Goal: Check status: Check status

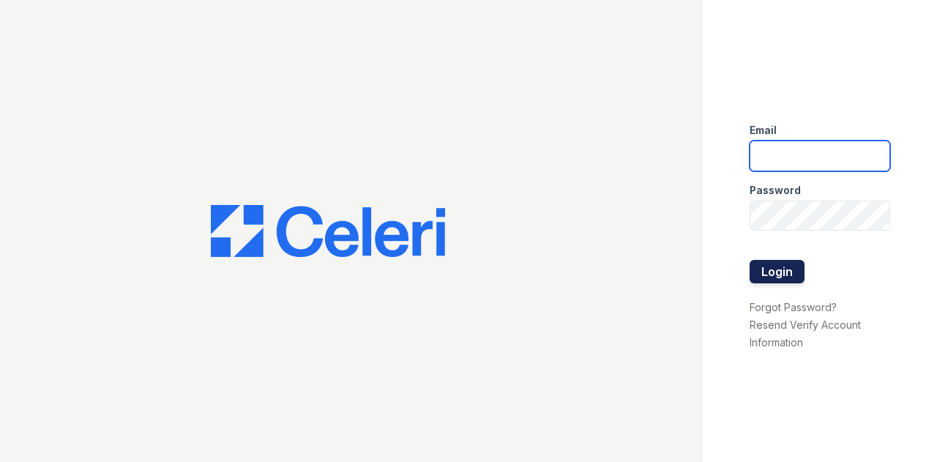
type input "arrive2801@trinity-pm.com"
click at [788, 268] on button "Login" at bounding box center [776, 271] width 55 height 23
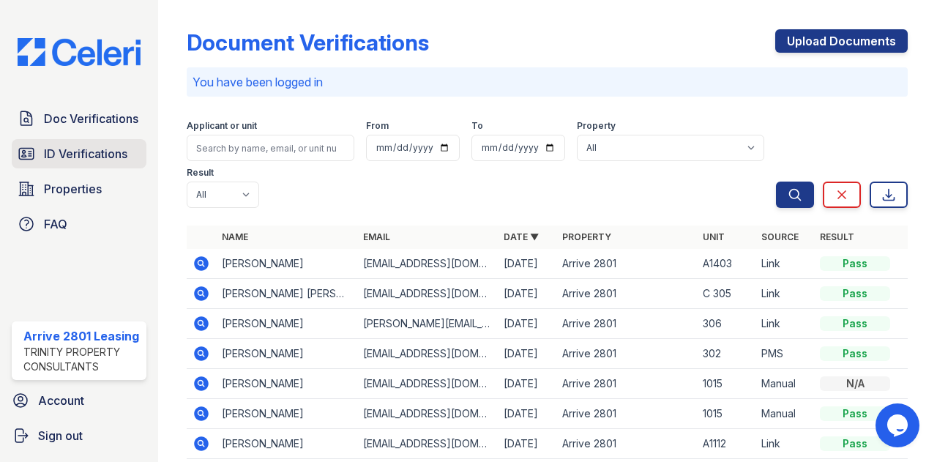
click at [81, 163] on link "ID Verifications" at bounding box center [79, 153] width 135 height 29
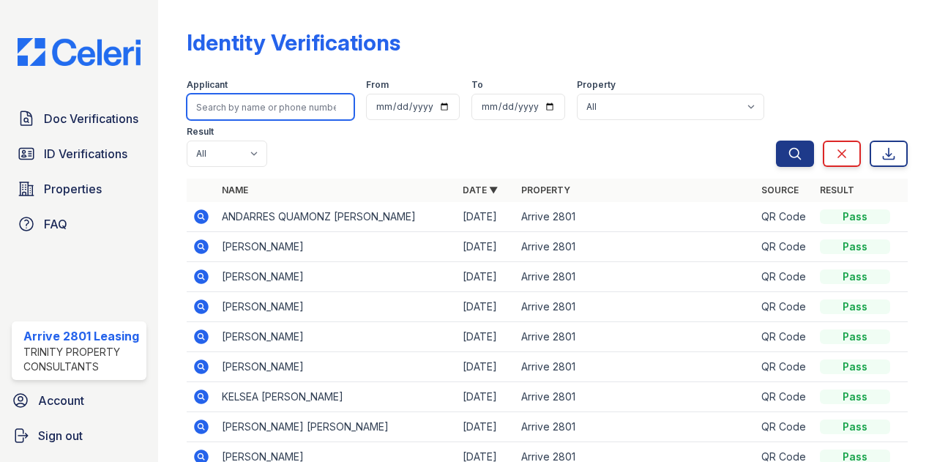
click at [247, 109] on input "search" at bounding box center [271, 107] width 168 height 26
type input "donald"
click at [776, 141] on button "Search" at bounding box center [795, 154] width 38 height 26
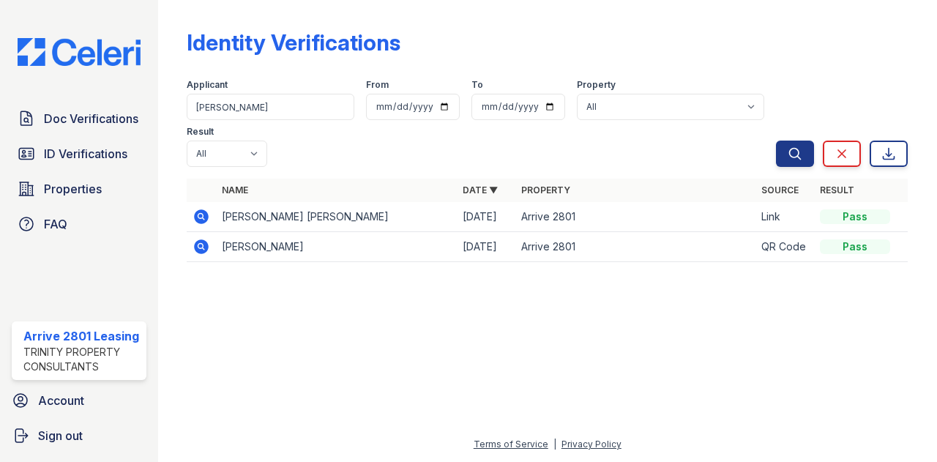
click at [201, 220] on icon at bounding box center [202, 216] width 15 height 15
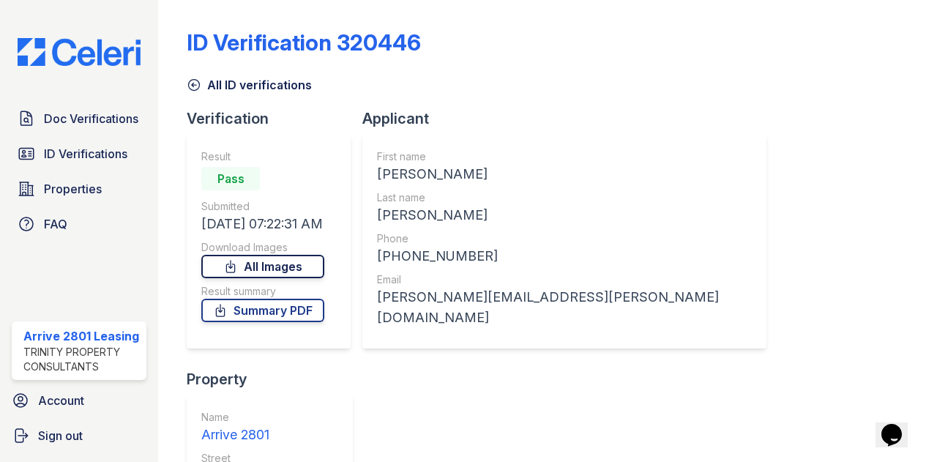
click at [240, 277] on link "All Images" at bounding box center [262, 266] width 123 height 23
click at [65, 120] on span "Doc Verifications" at bounding box center [91, 119] width 94 height 18
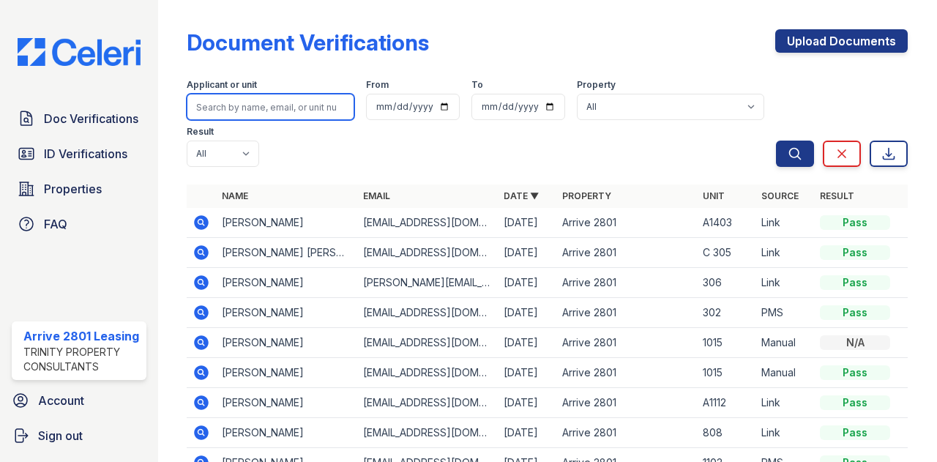
click at [293, 100] on input "search" at bounding box center [271, 107] width 168 height 26
type input "donald"
click at [776, 141] on button "Search" at bounding box center [795, 154] width 38 height 26
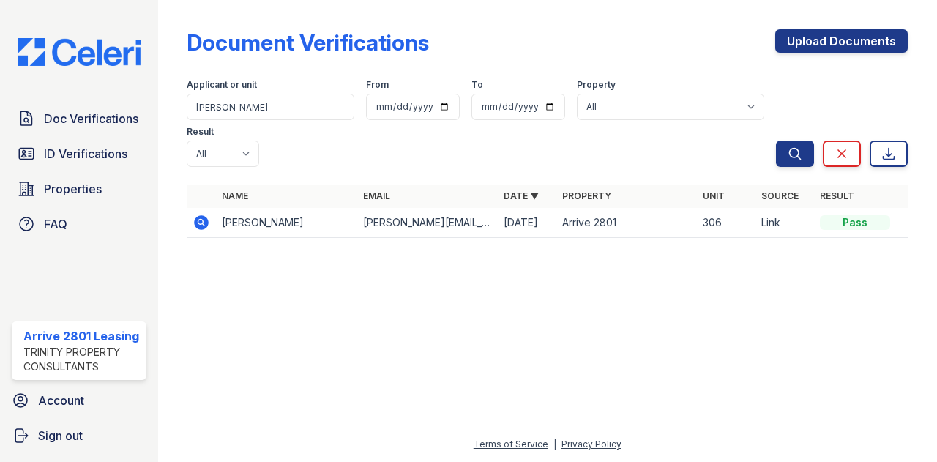
click at [199, 226] on icon at bounding box center [202, 222] width 15 height 15
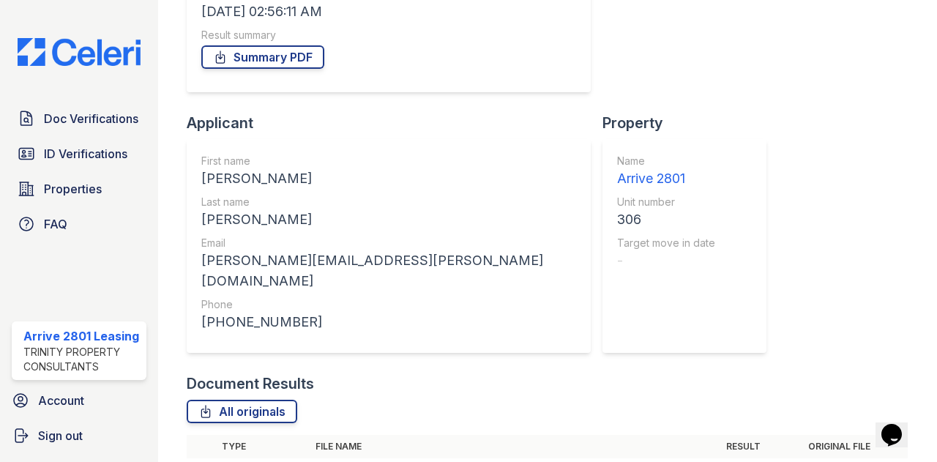
scroll to position [296, 0]
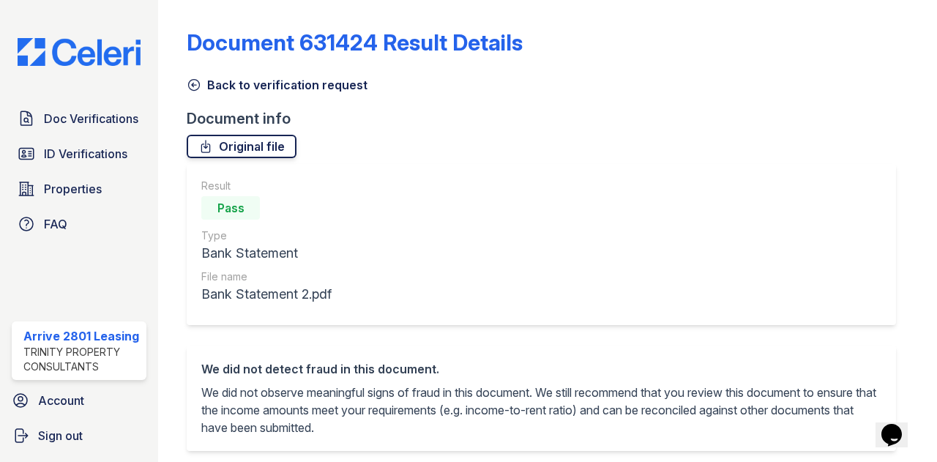
click at [274, 154] on link "Original file" at bounding box center [242, 146] width 110 height 23
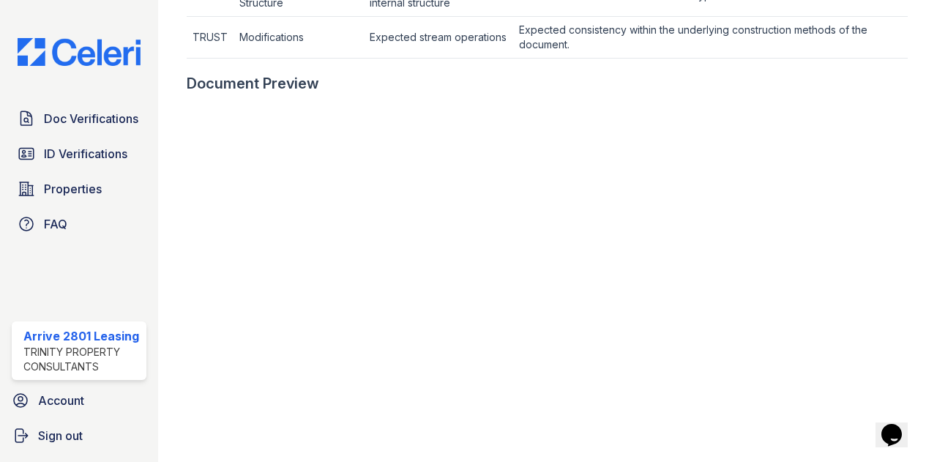
scroll to position [725, 0]
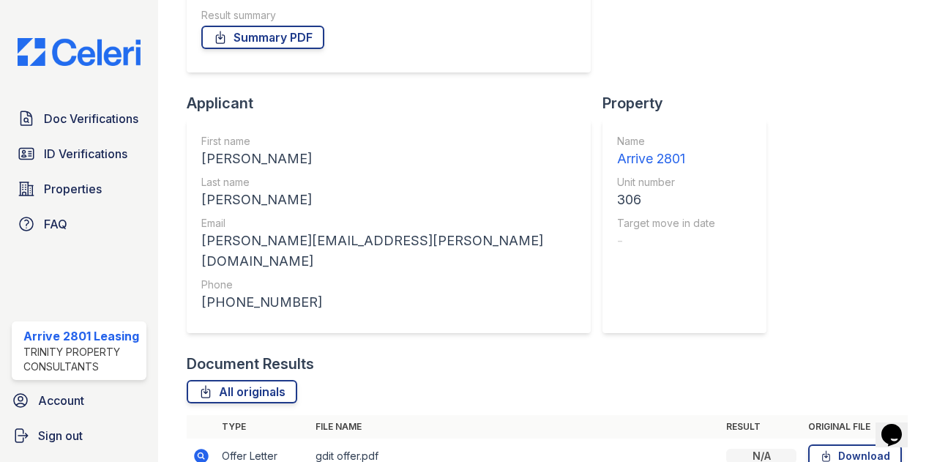
scroll to position [296, 0]
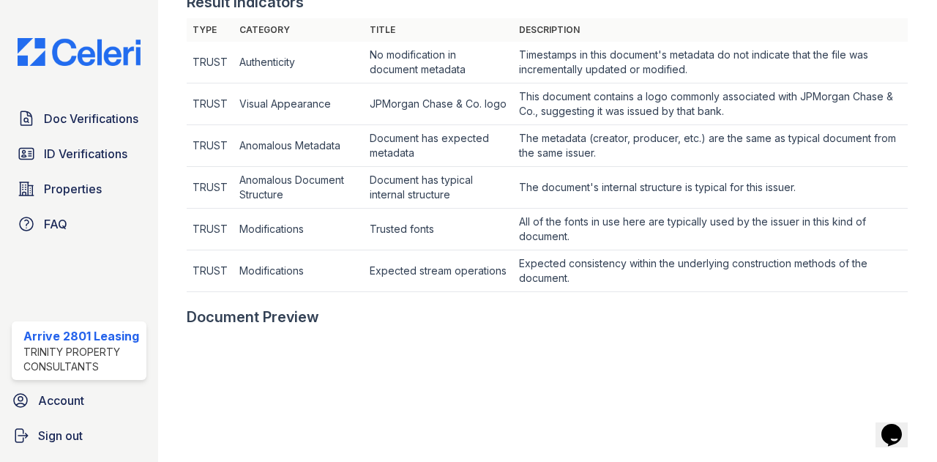
scroll to position [480, 0]
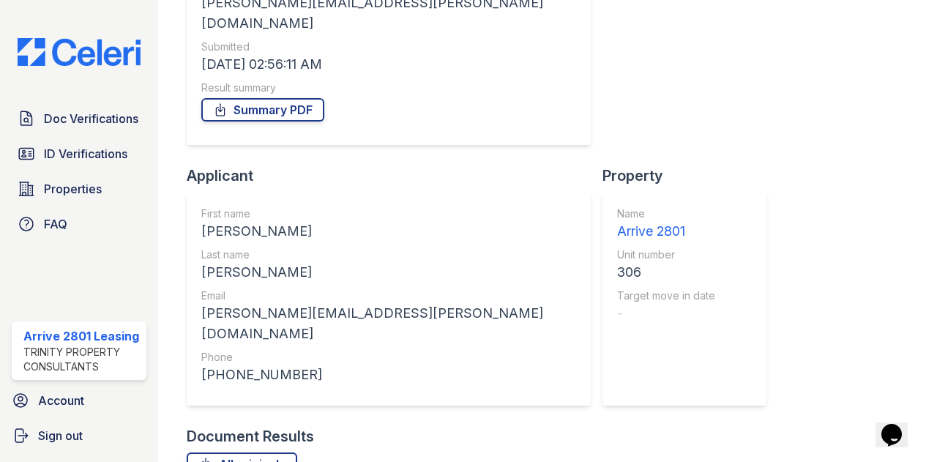
scroll to position [296, 0]
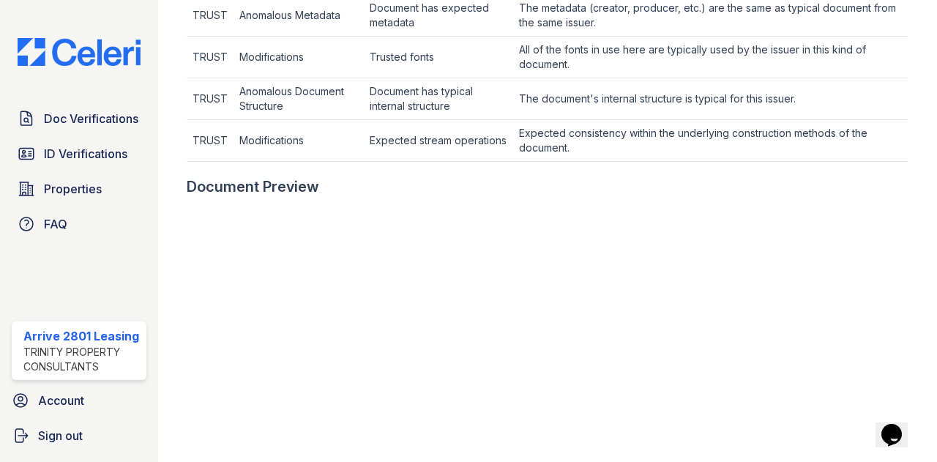
scroll to position [618, 0]
